Goal: Navigation & Orientation: Find specific page/section

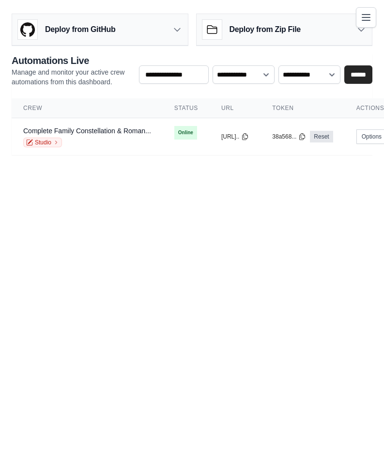
click at [363, 15] on icon "Toggle navigation" at bounding box center [367, 18] width 12 height 12
click at [367, 16] on icon "Toggle navigation" at bounding box center [367, 18] width 12 height 12
click at [363, 21] on icon "Toggle navigation" at bounding box center [367, 18] width 12 height 12
click at [363, 22] on icon "Toggle navigation" at bounding box center [367, 18] width 12 height 12
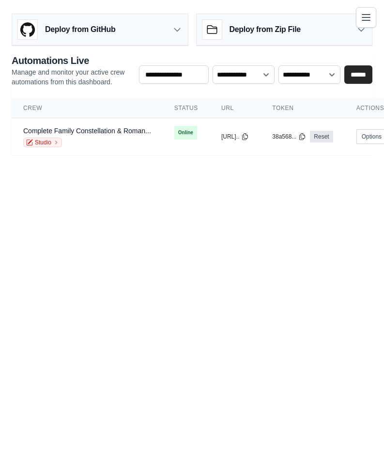
click at [368, 15] on icon "Toggle navigation" at bounding box center [366, 18] width 8 height 6
click at [362, 18] on icon "Toggle navigation" at bounding box center [367, 18] width 12 height 12
click at [369, 14] on icon "Toggle navigation" at bounding box center [367, 18] width 12 height 12
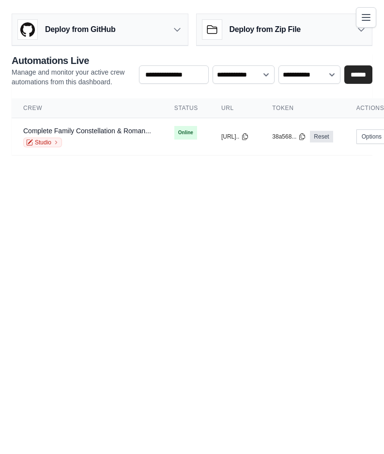
click at [371, 18] on icon "Toggle navigation" at bounding box center [367, 18] width 12 height 12
click at [364, 21] on icon "Toggle navigation" at bounding box center [367, 18] width 12 height 12
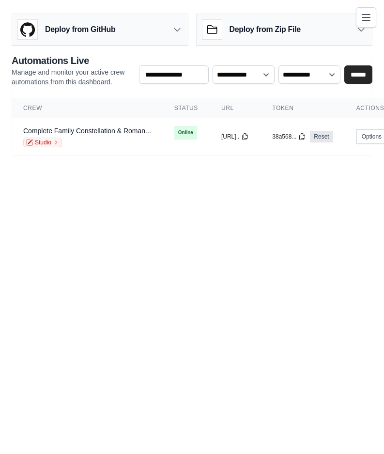
click at [366, 16] on icon "Toggle navigation" at bounding box center [367, 18] width 12 height 12
click at [366, 17] on icon "Toggle navigation" at bounding box center [366, 18] width 8 height 6
click at [170, 29] on div "Deploy from GitHub" at bounding box center [100, 29] width 176 height 31
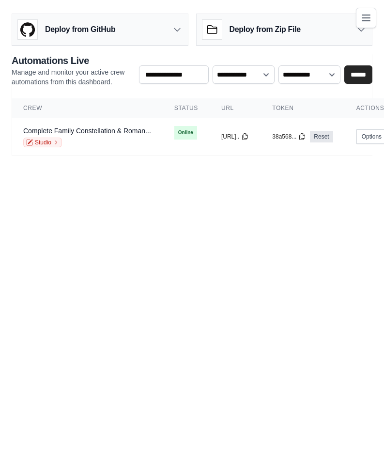
click at [184, 27] on div "Deploy from GitHub" at bounding box center [100, 29] width 176 height 31
click at [369, 15] on icon "Toggle navigation" at bounding box center [366, 18] width 8 height 6
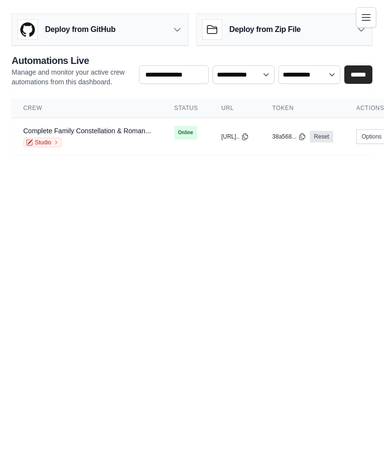
click at [369, 15] on icon "Toggle navigation" at bounding box center [366, 18] width 8 height 6
